Goal: Find specific page/section: Locate a particular part of the current website

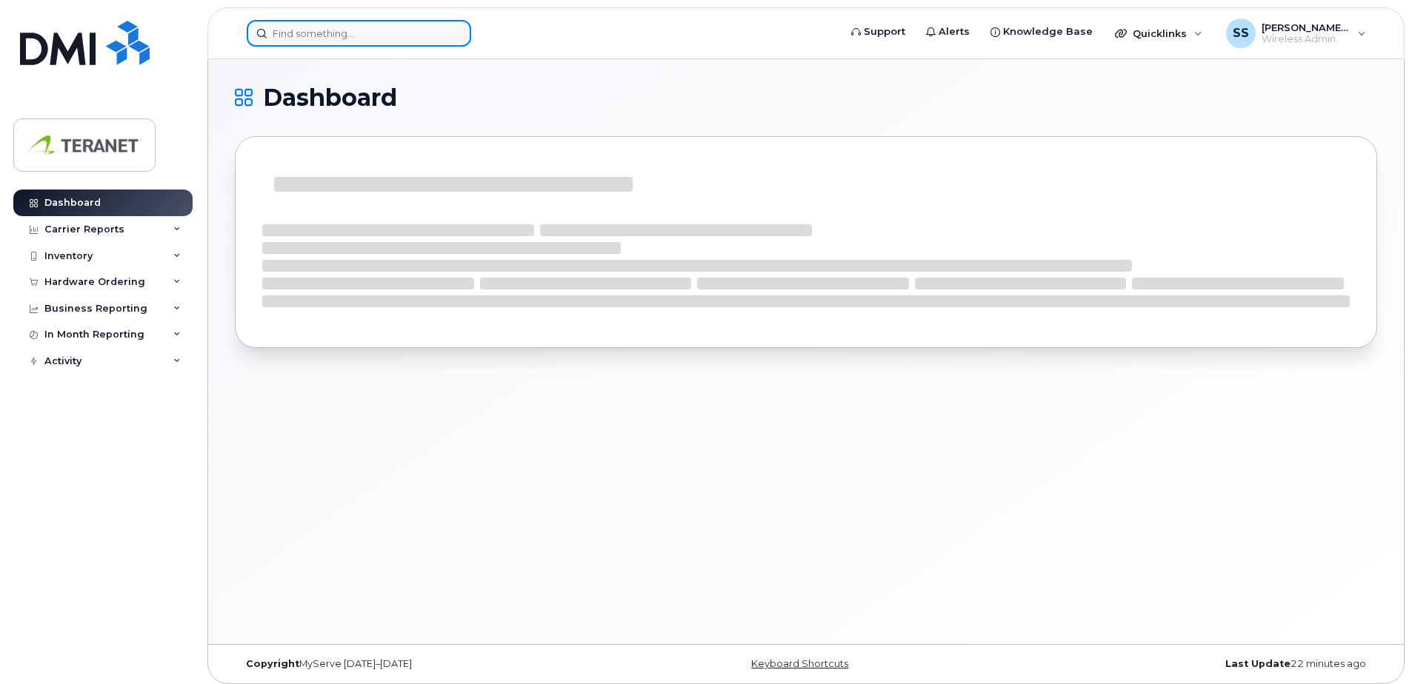
click at [321, 34] on input at bounding box center [359, 33] width 224 height 27
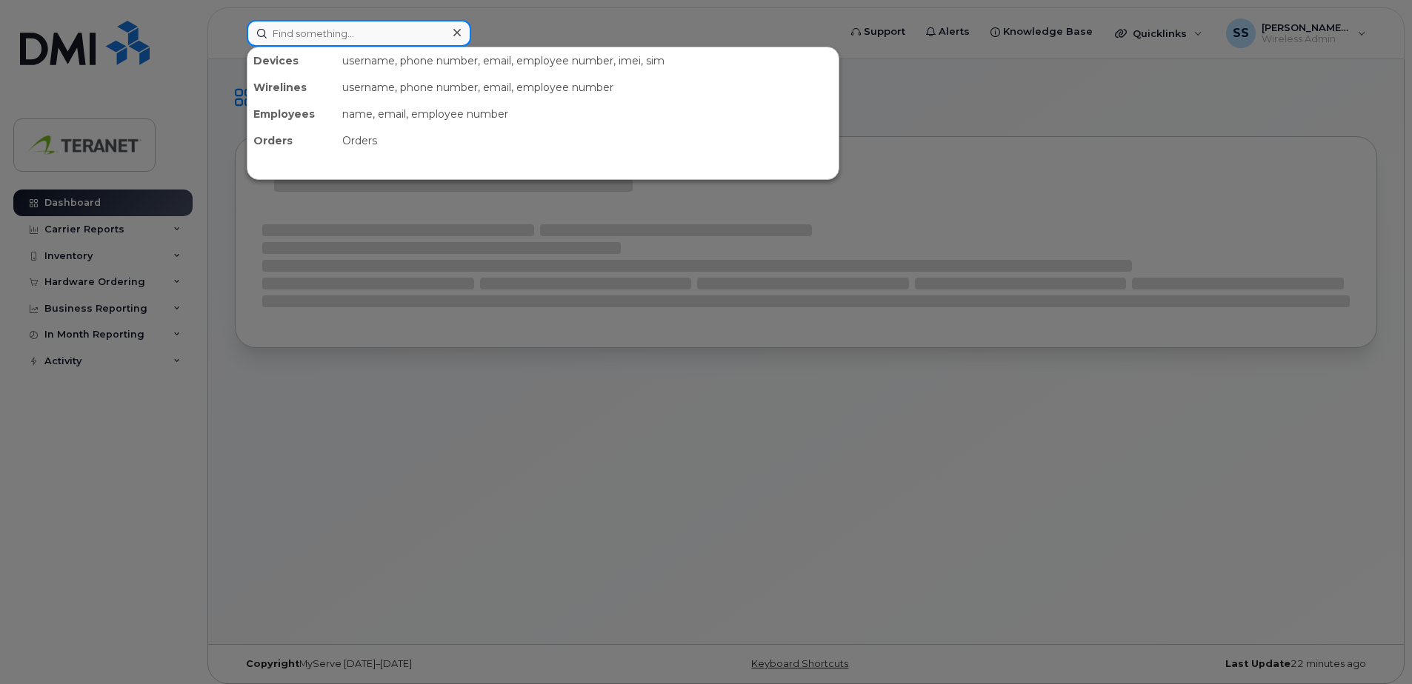
paste input "4165231693"
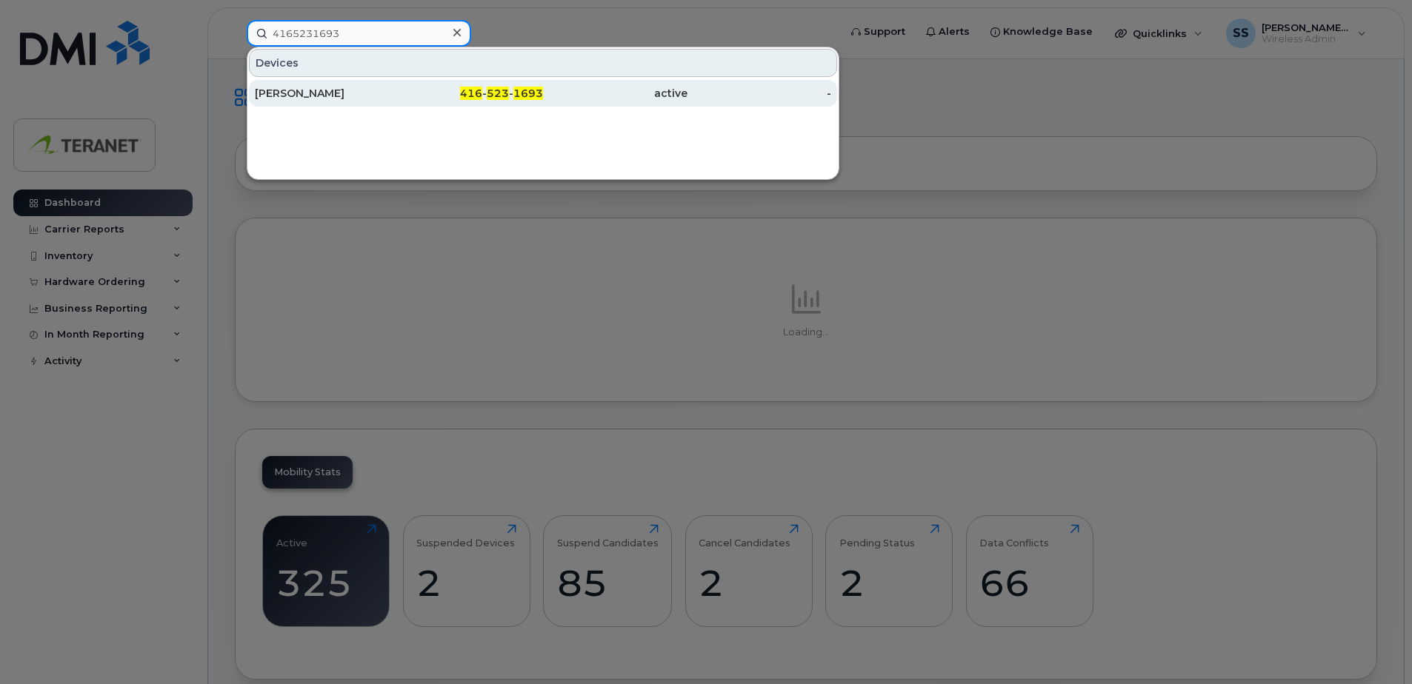
type input "4165231693"
click at [394, 96] on div "[PERSON_NAME]" at bounding box center [327, 93] width 144 height 15
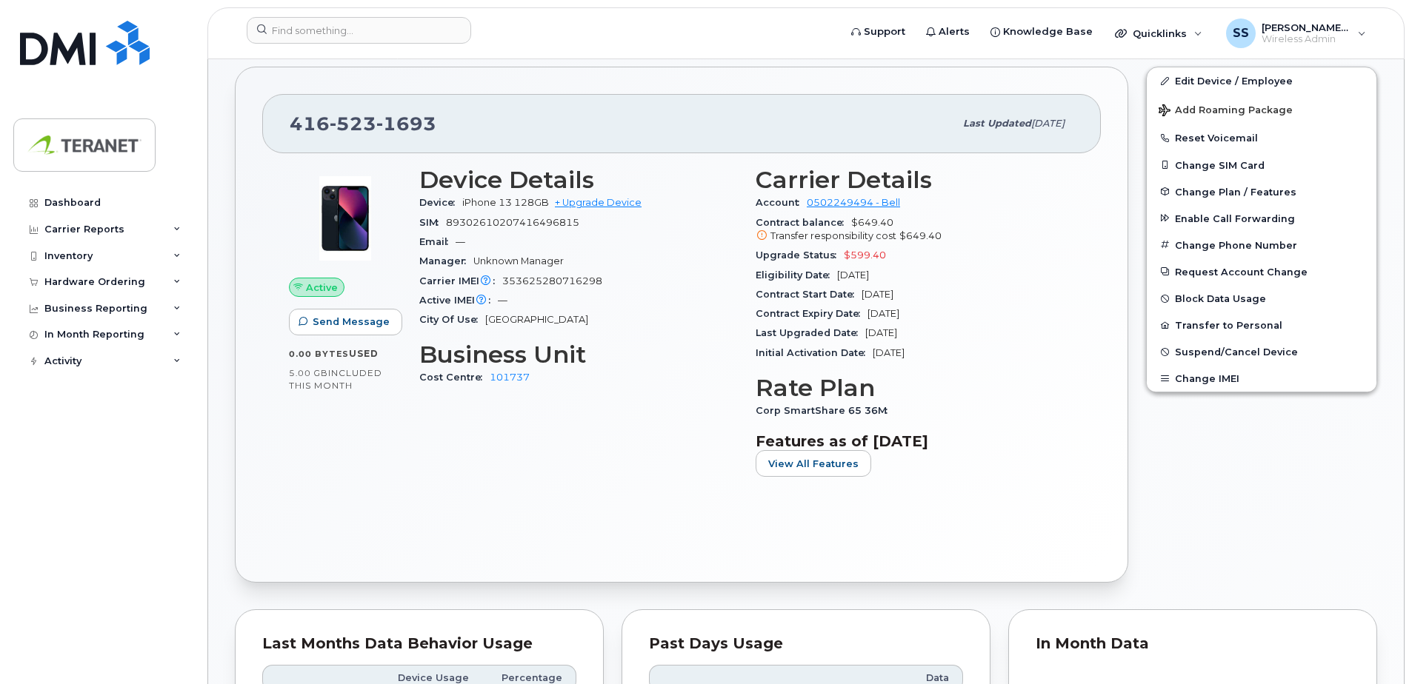
scroll to position [296, 0]
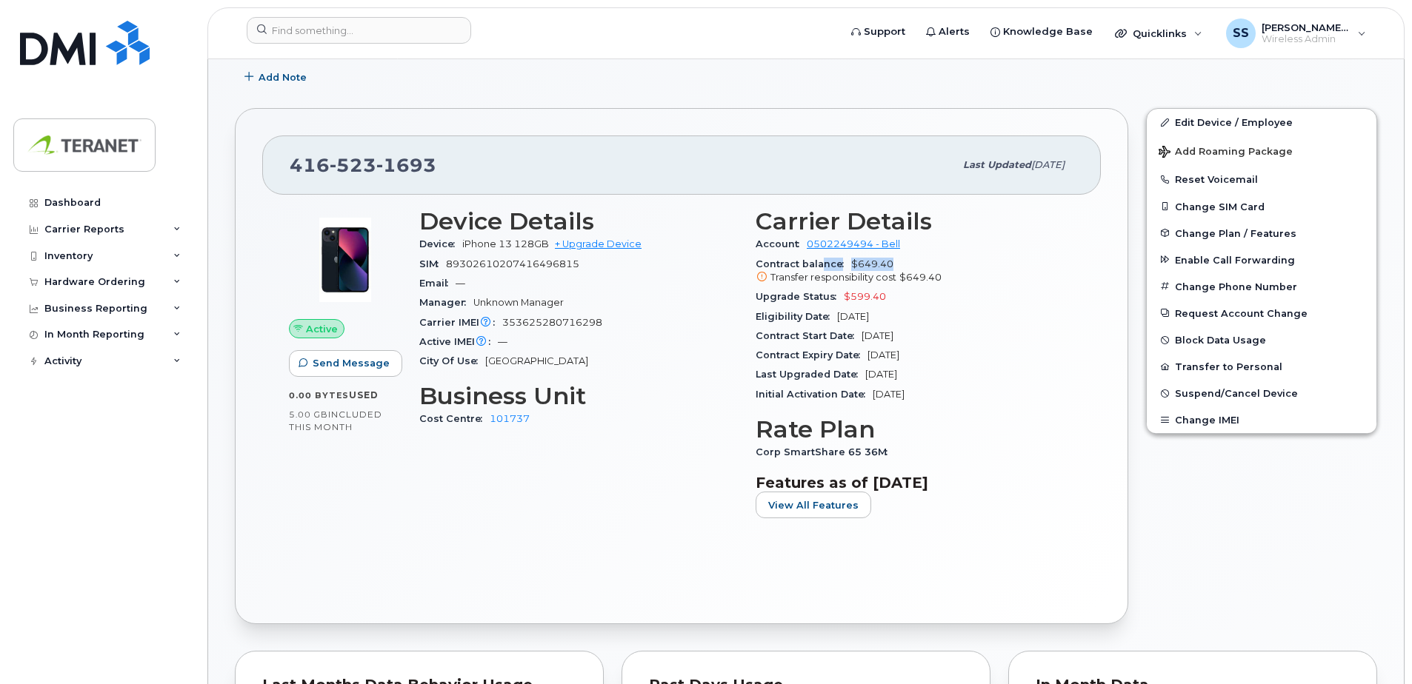
click at [944, 262] on div "Contract balance $649.40 Transfer responsibility cost $649.40" at bounding box center [914, 271] width 318 height 33
drag, startPoint x: 944, startPoint y: 262, endPoint x: 988, endPoint y: 339, distance: 88.9
click at [988, 339] on div "Contract Start Date Feb 11, 2025" at bounding box center [914, 336] width 318 height 19
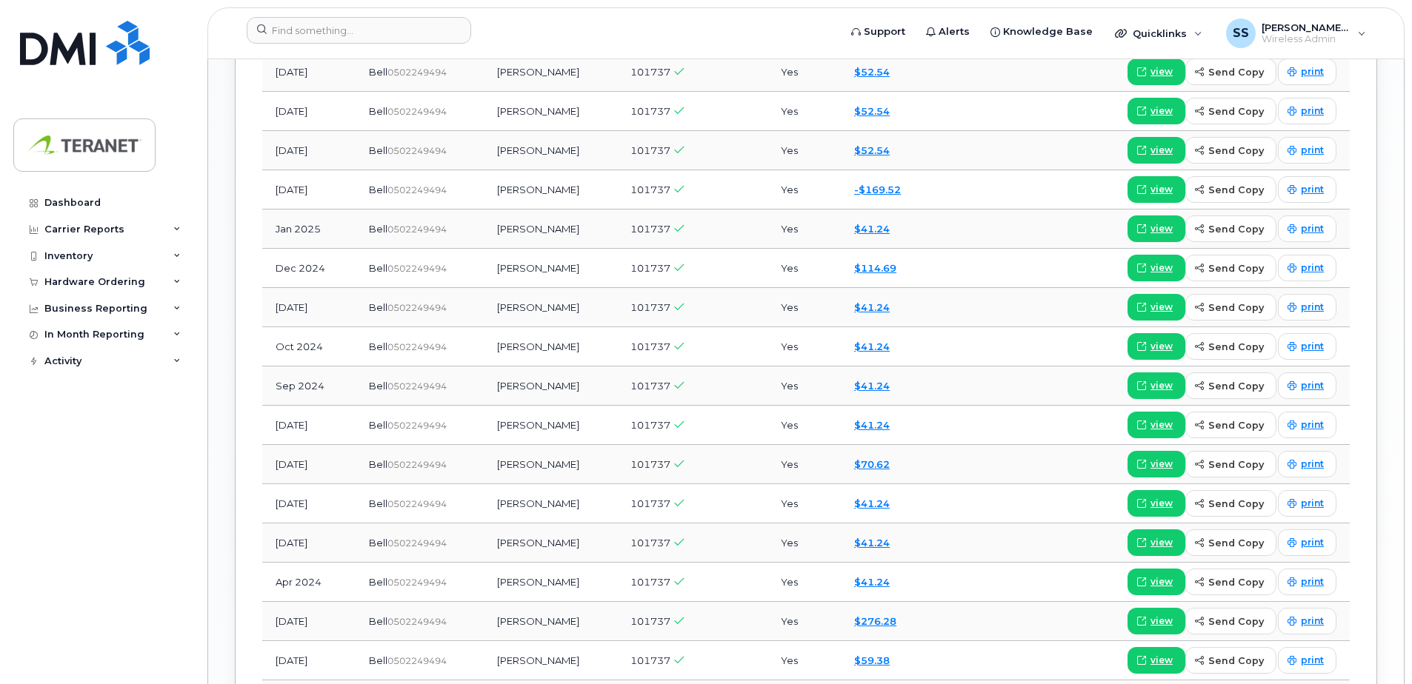
scroll to position [1778, 0]
